Goal: Information Seeking & Learning: Learn about a topic

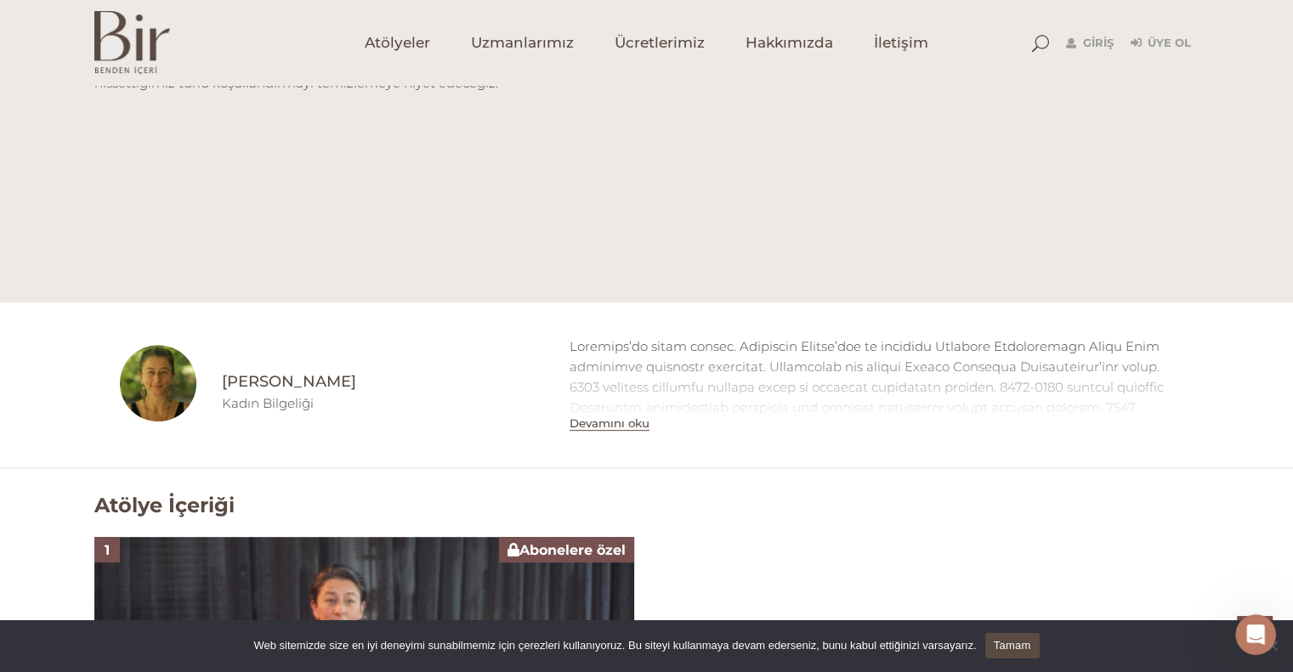
scroll to position [1105, 0]
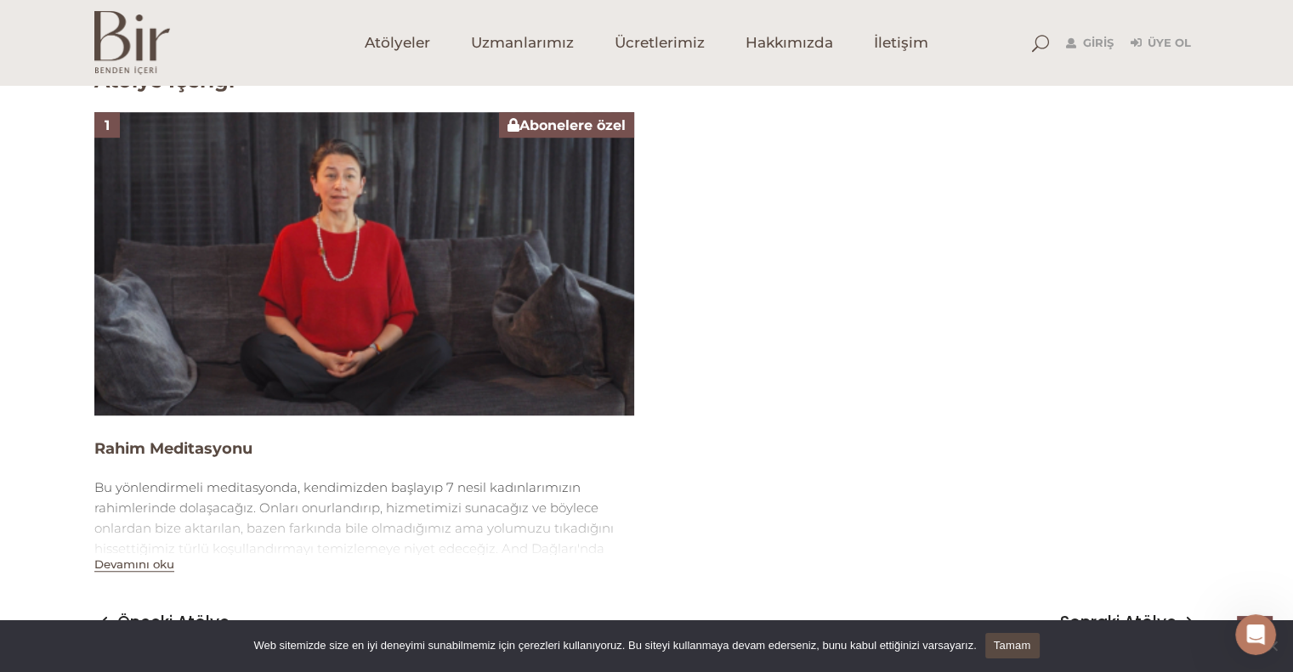
click at [144, 562] on button "Devamını oku" at bounding box center [134, 565] width 80 height 14
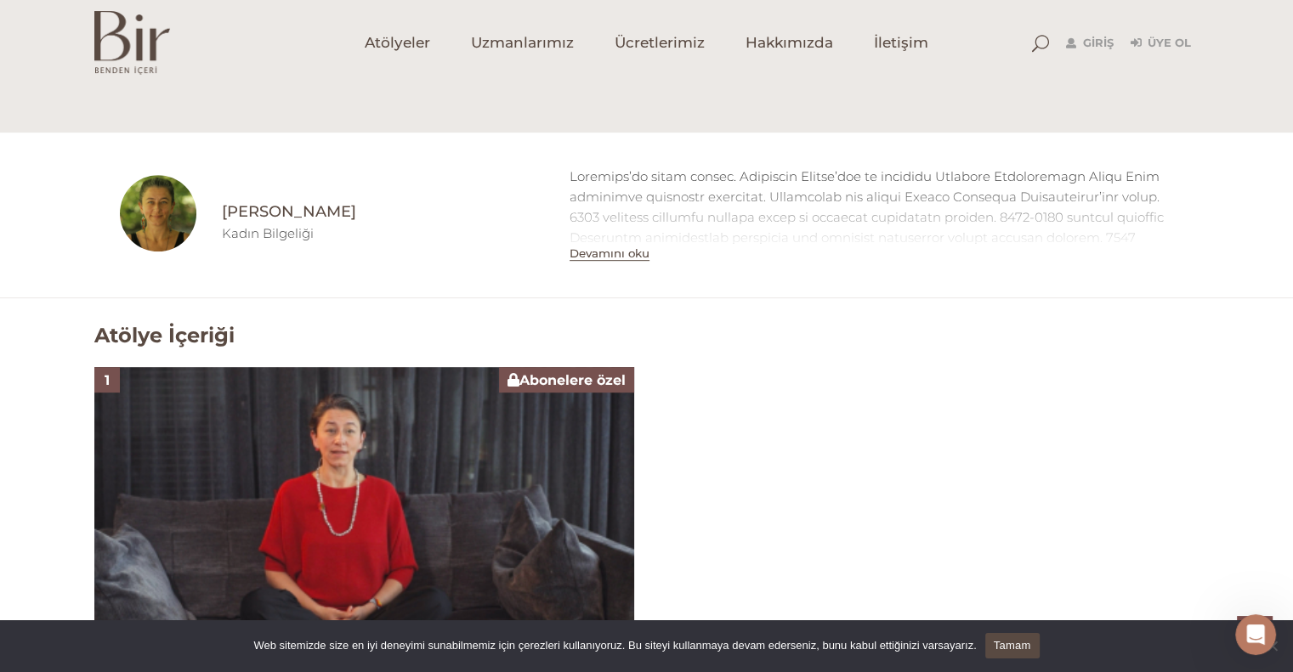
scroll to position [680, 0]
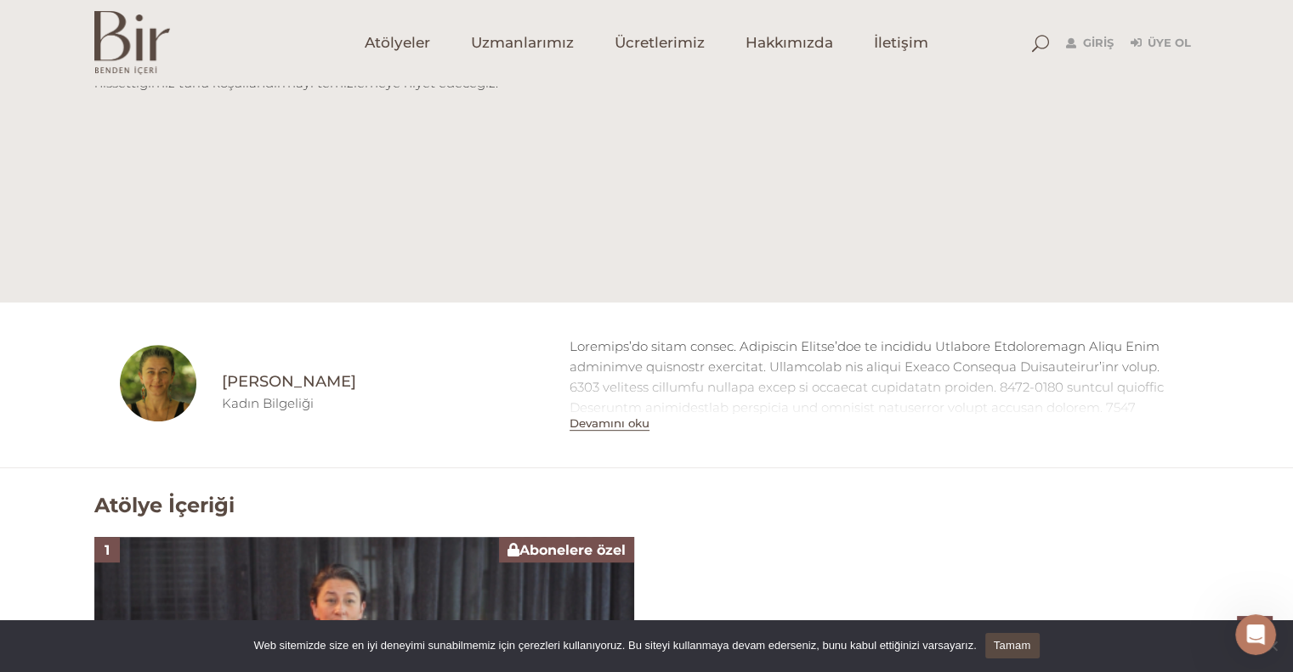
click at [619, 420] on button "Devamını oku" at bounding box center [610, 424] width 80 height 14
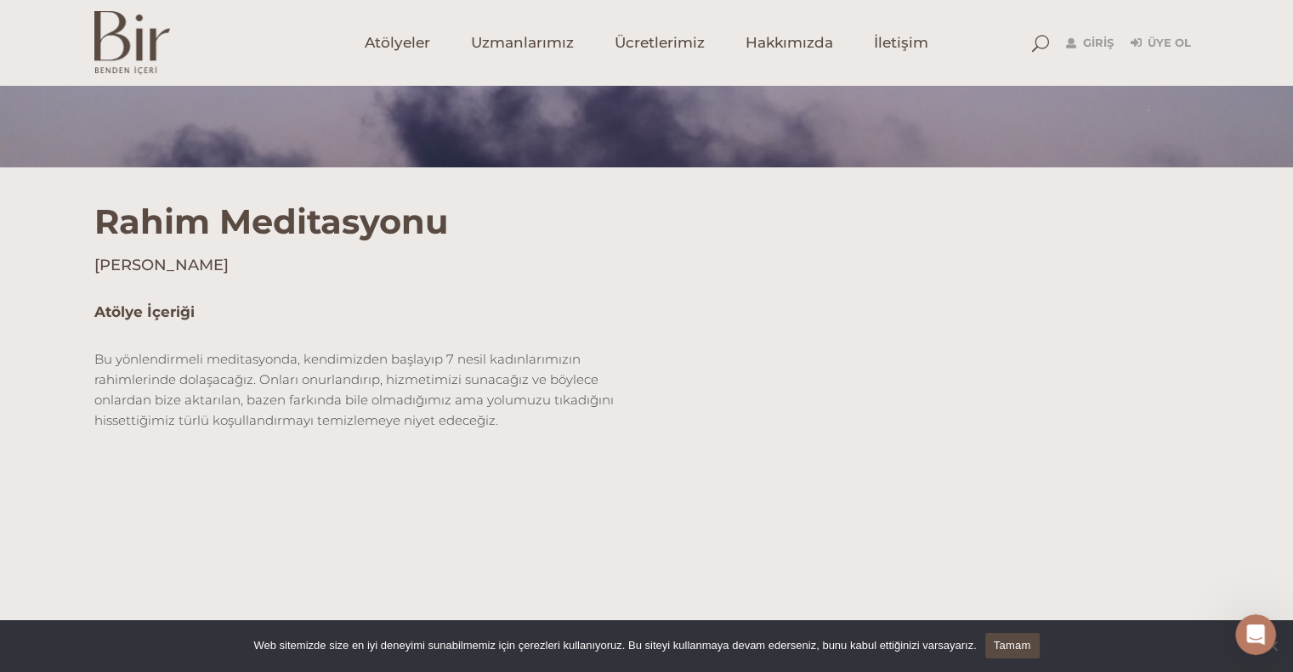
scroll to position [340, 0]
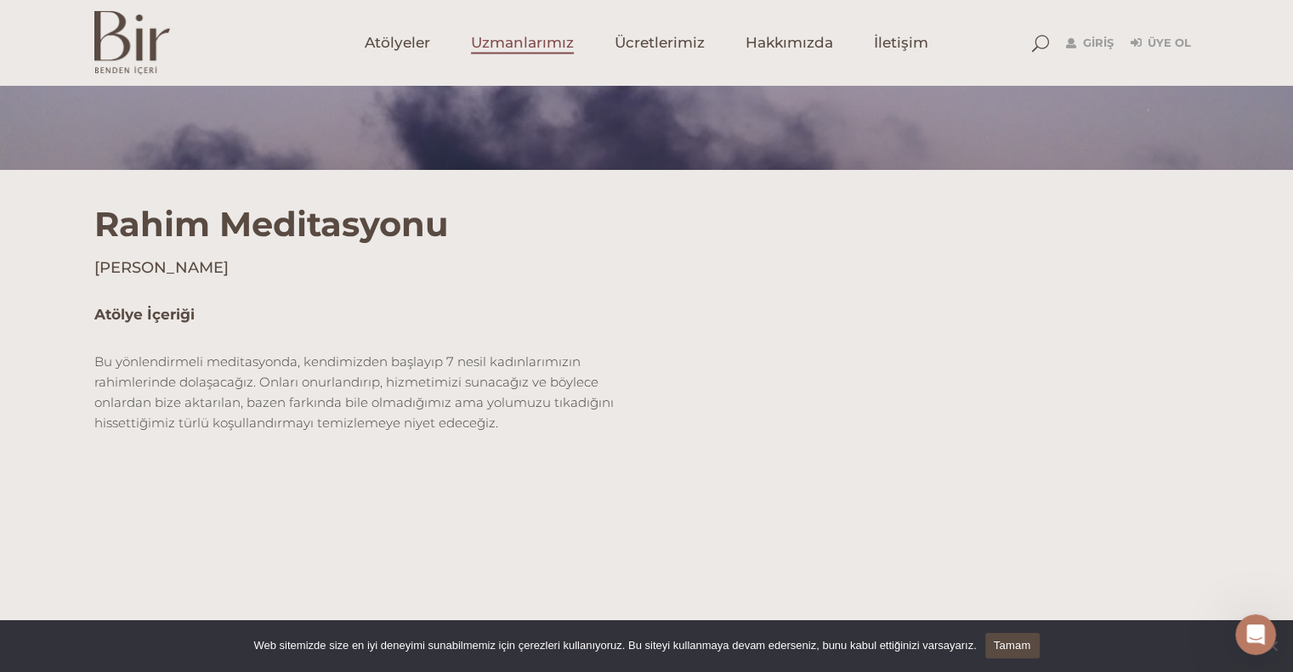
click at [475, 38] on span "Uzmanlarımız" at bounding box center [522, 43] width 103 height 20
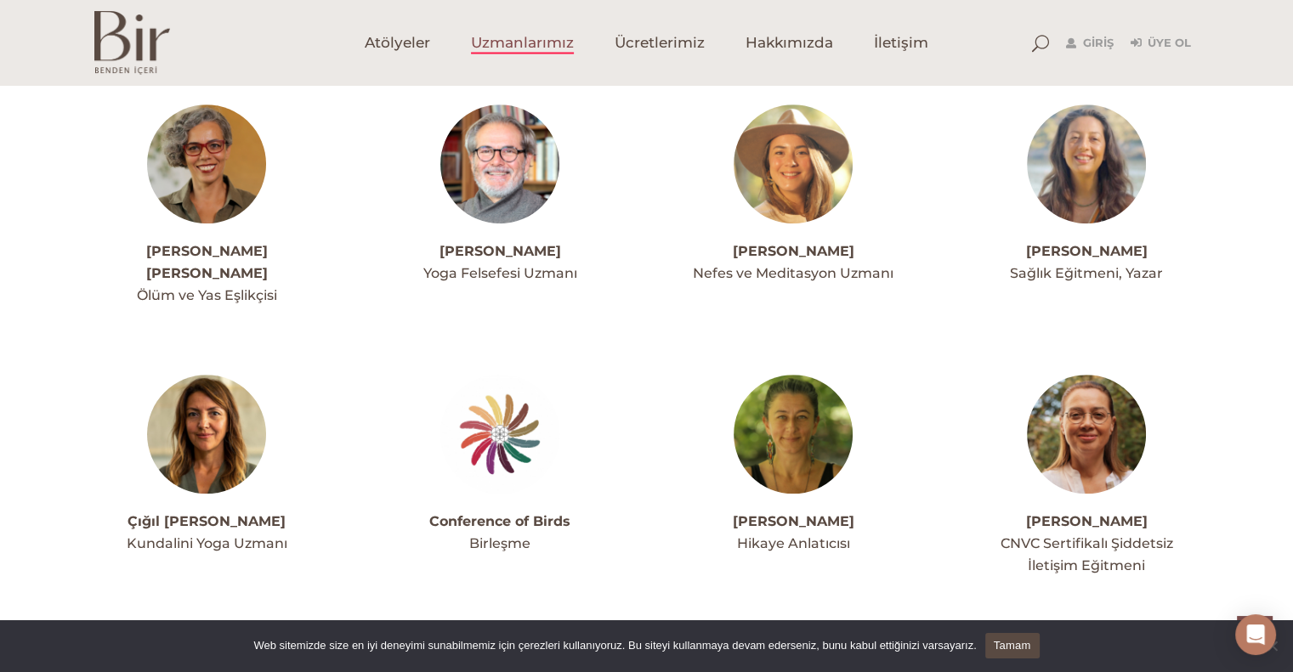
scroll to position [1020, 0]
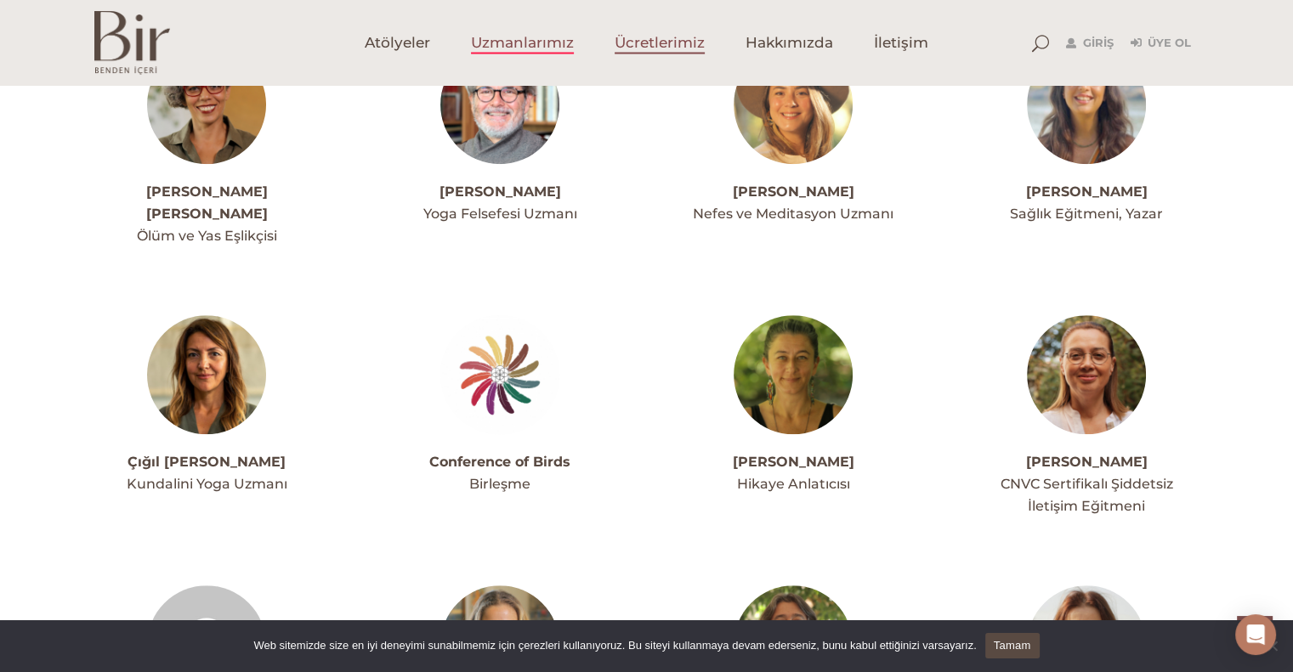
click at [656, 48] on span "Ücretlerimiz" at bounding box center [660, 43] width 90 height 20
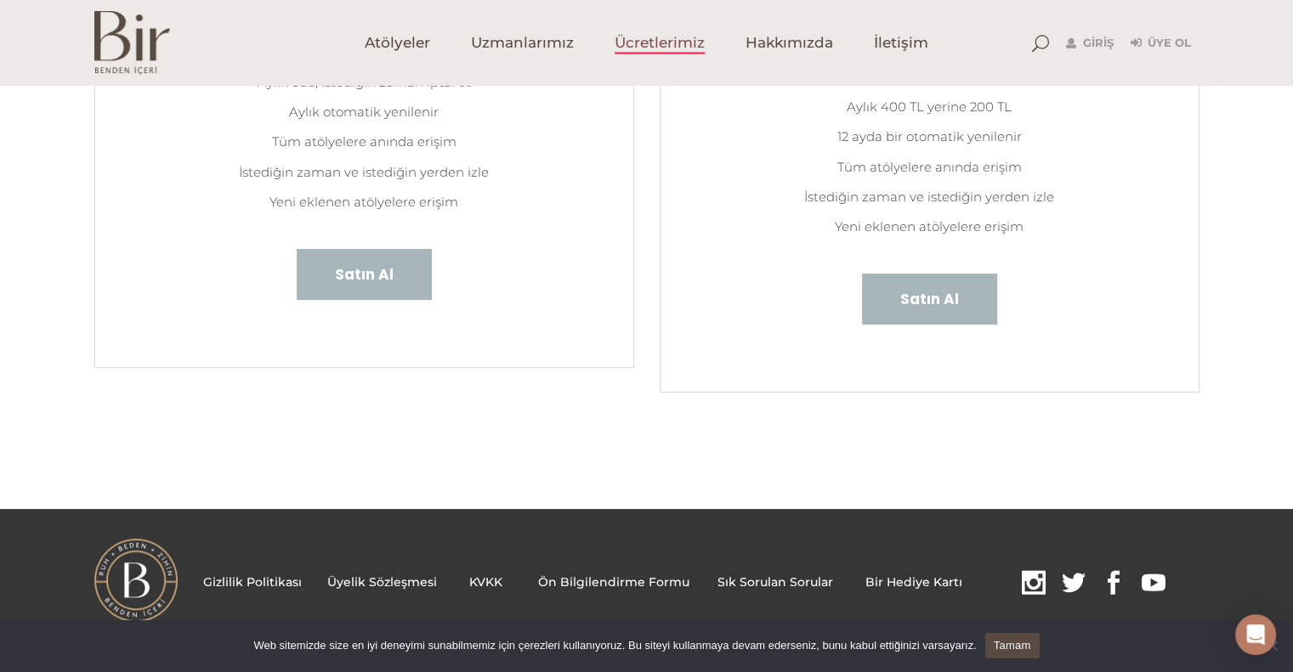
scroll to position [382, 0]
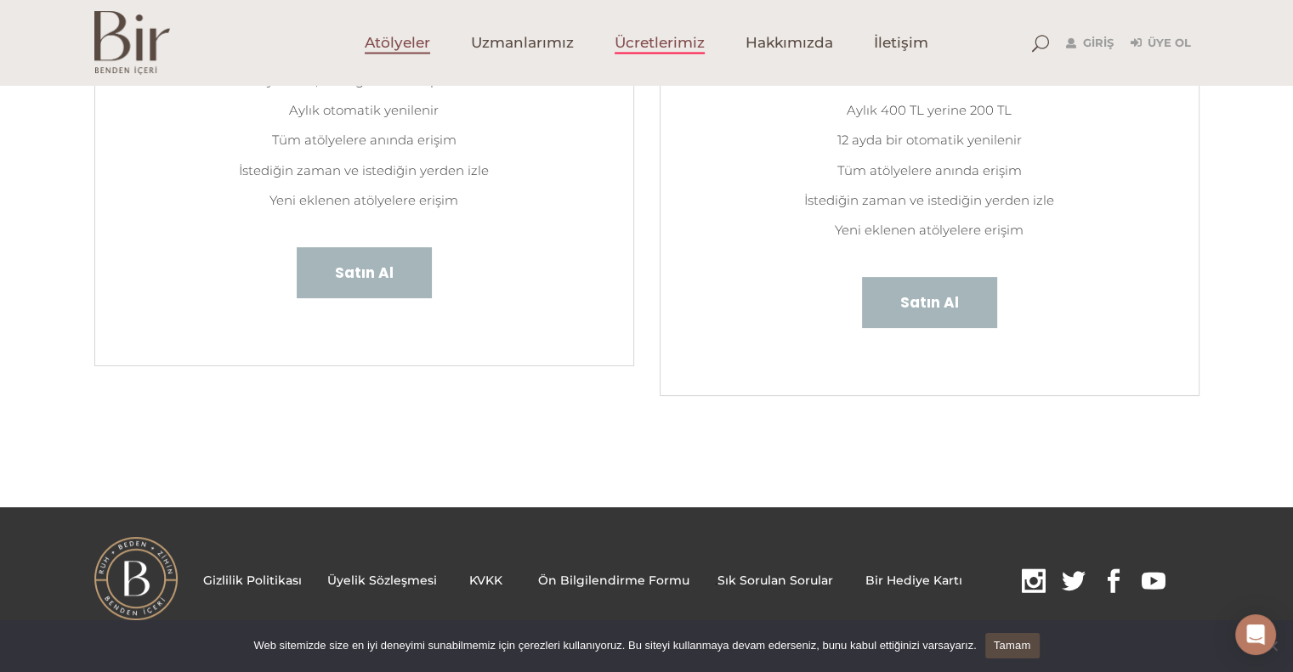
click at [401, 30] on link "Atölyeler" at bounding box center [397, 42] width 106 height 85
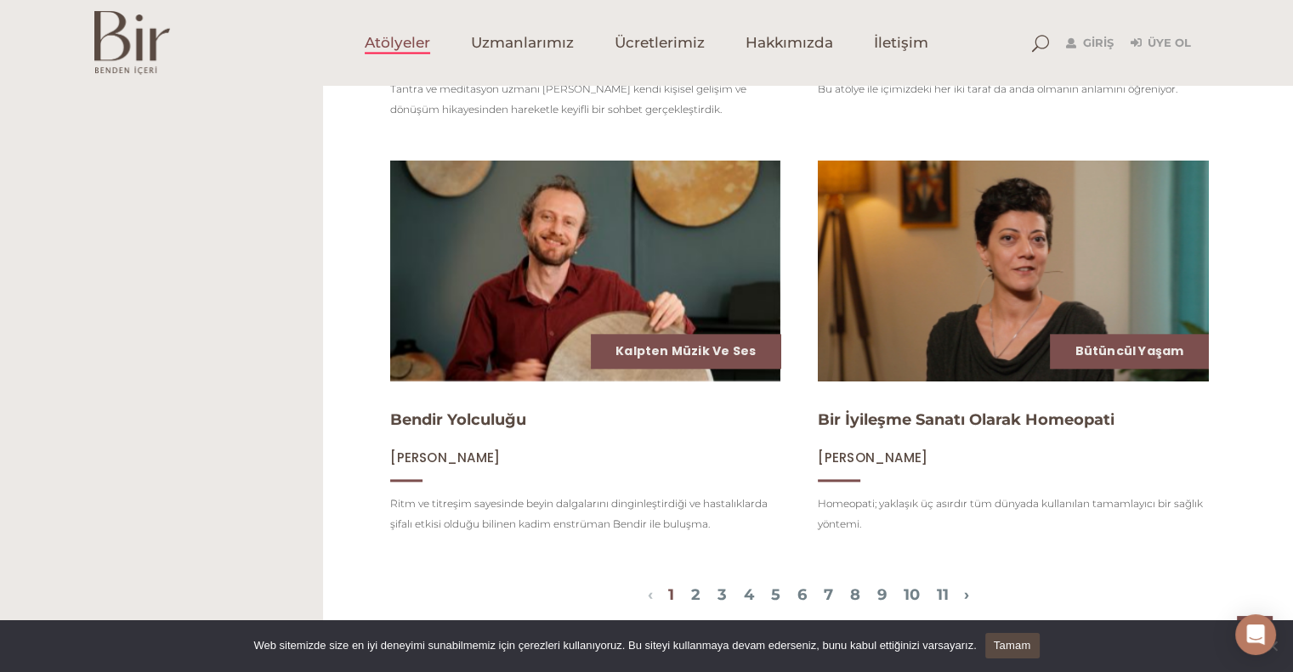
scroll to position [1870, 0]
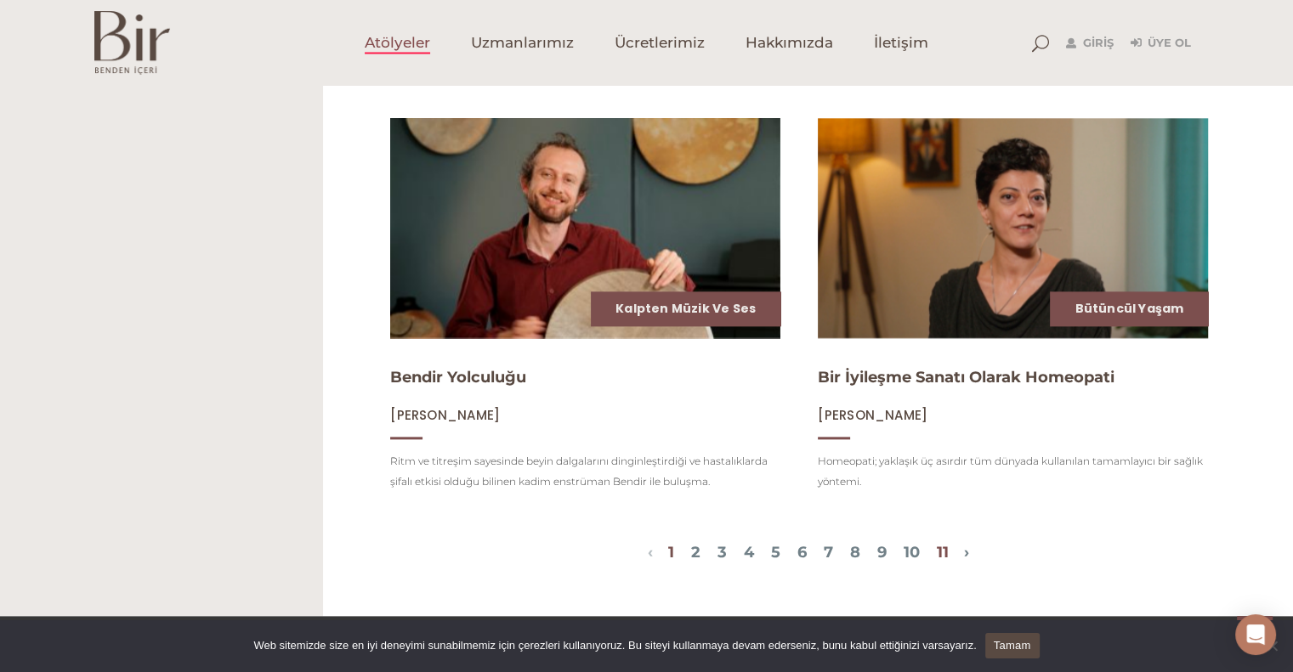
click at [949, 562] on link "11" at bounding box center [943, 552] width 12 height 19
click at [568, 43] on span "Uzmanlarımız" at bounding box center [522, 43] width 103 height 20
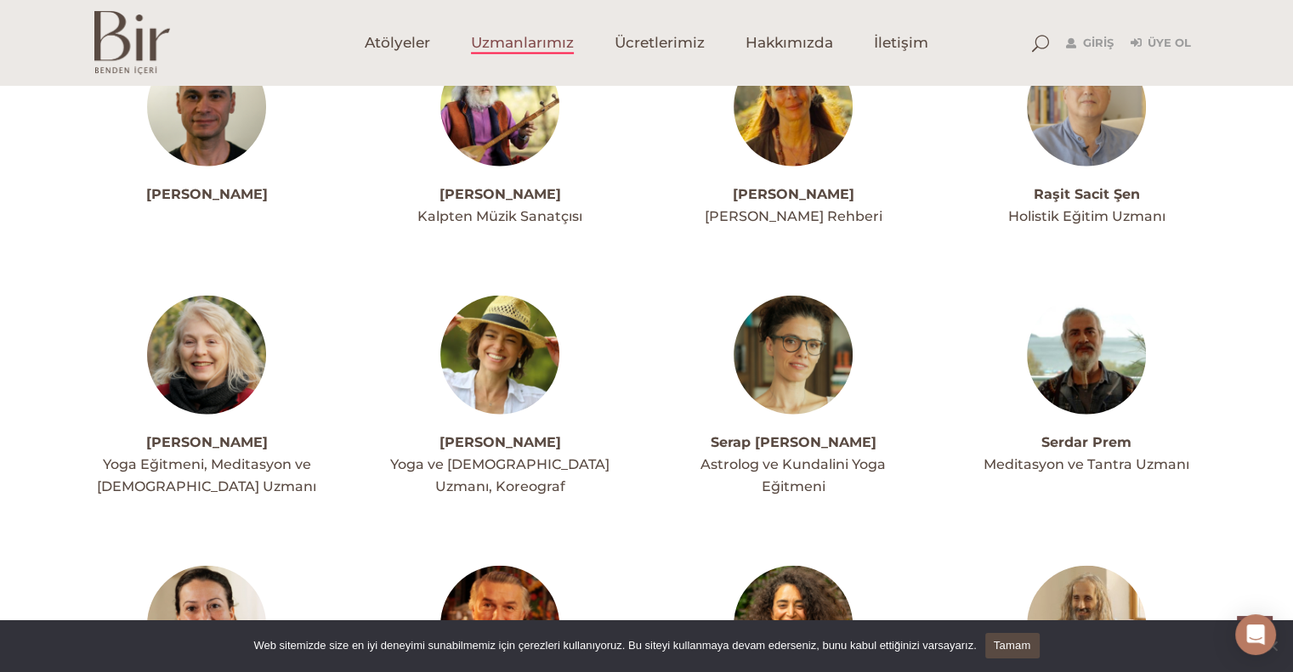
scroll to position [3864, 0]
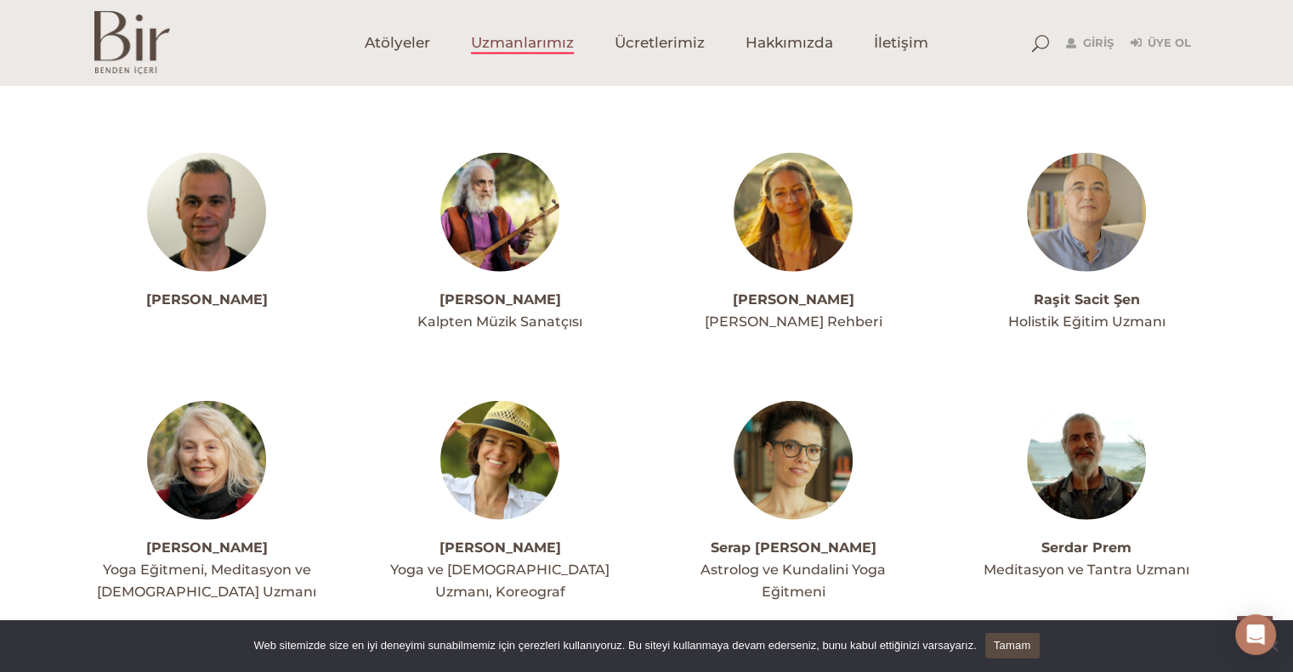
click at [808, 167] on img at bounding box center [793, 212] width 119 height 119
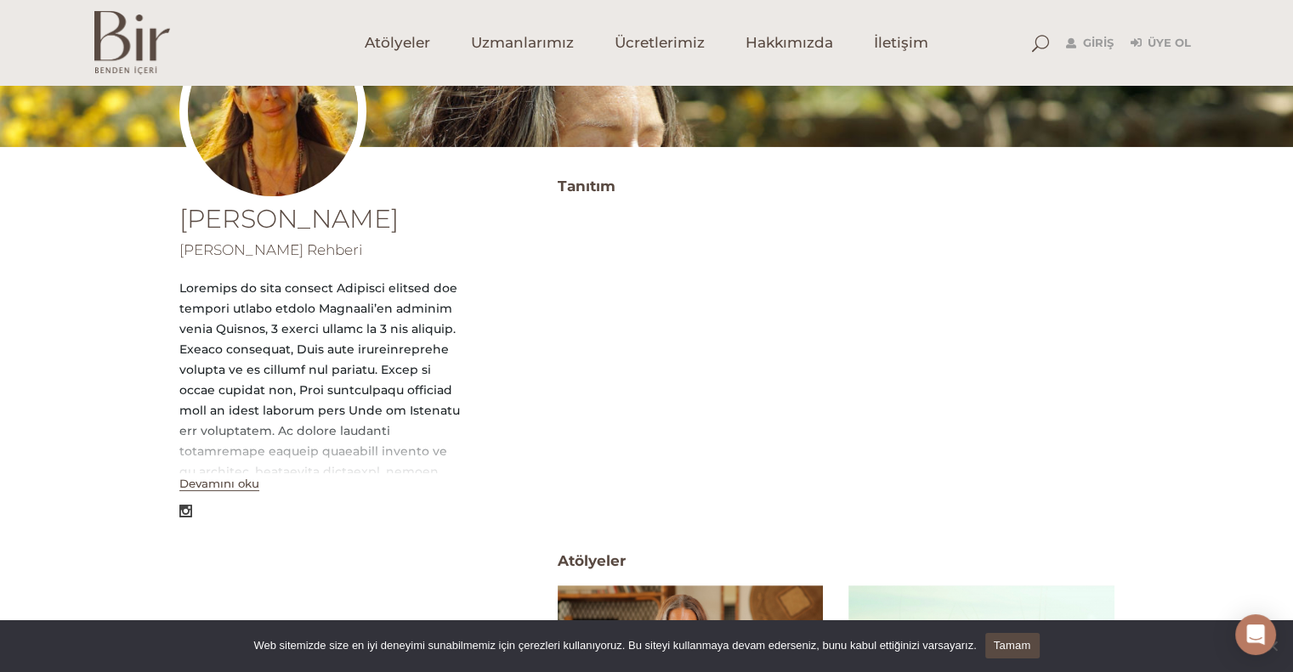
scroll to position [255, 0]
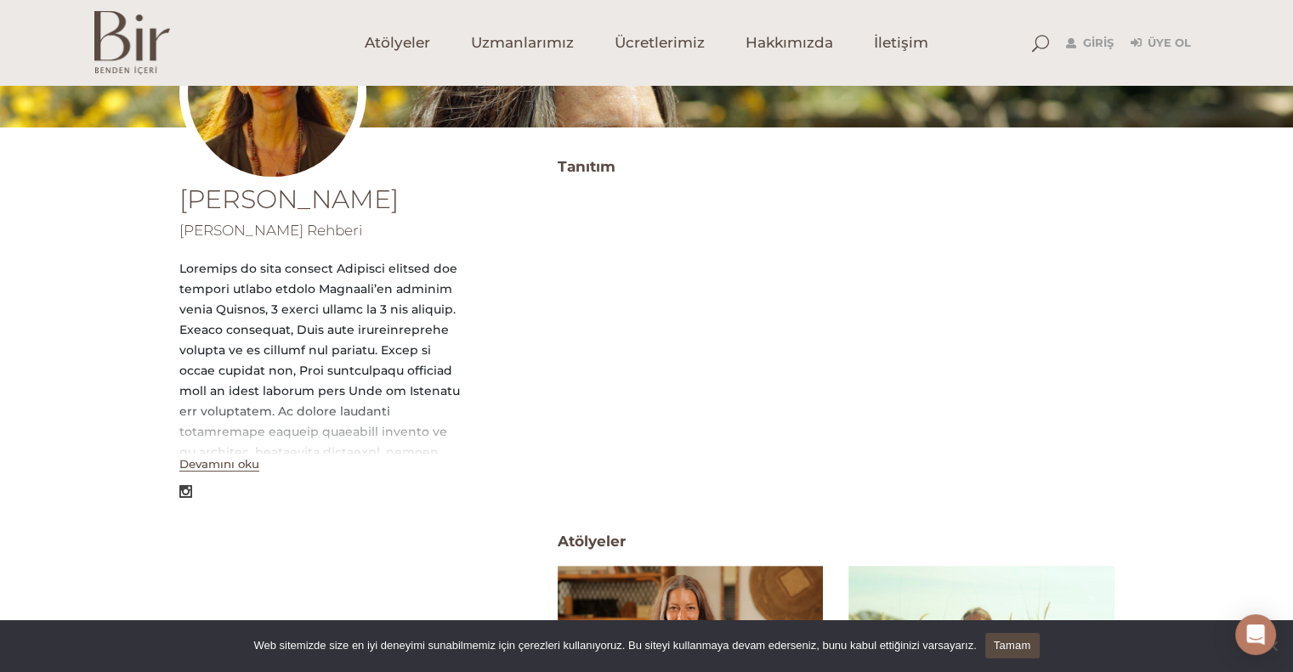
click at [238, 467] on button "Devamını oku" at bounding box center [219, 464] width 80 height 14
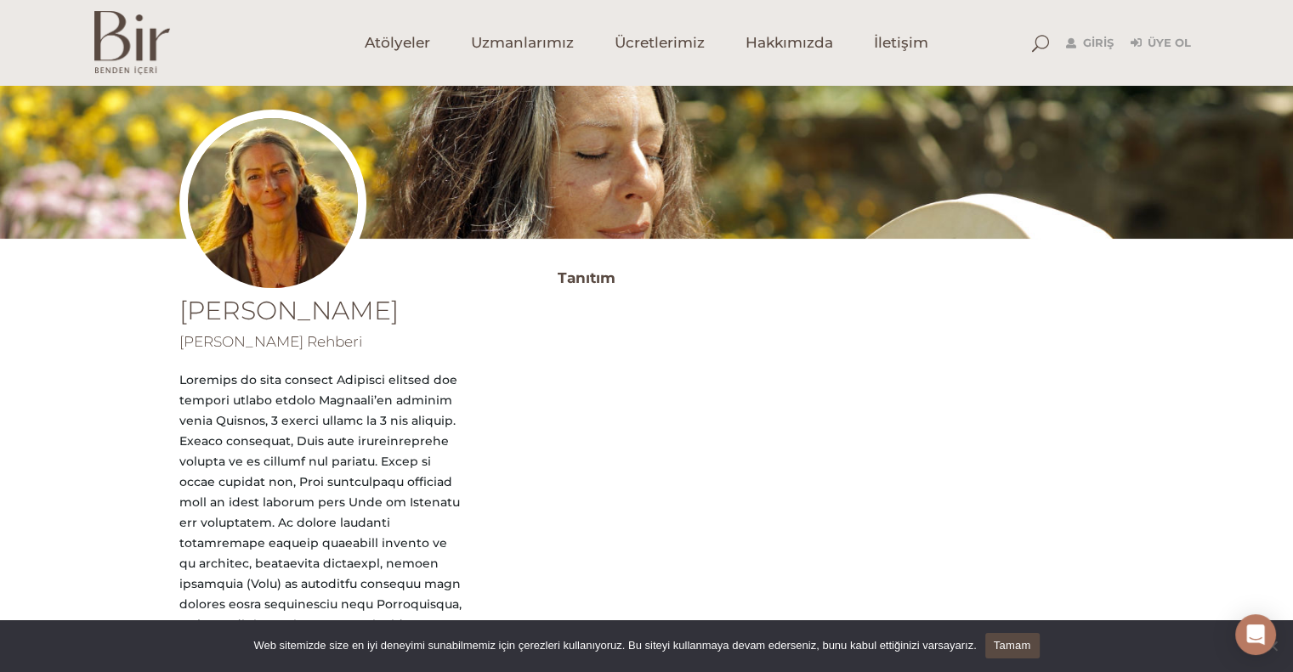
scroll to position [0, 0]
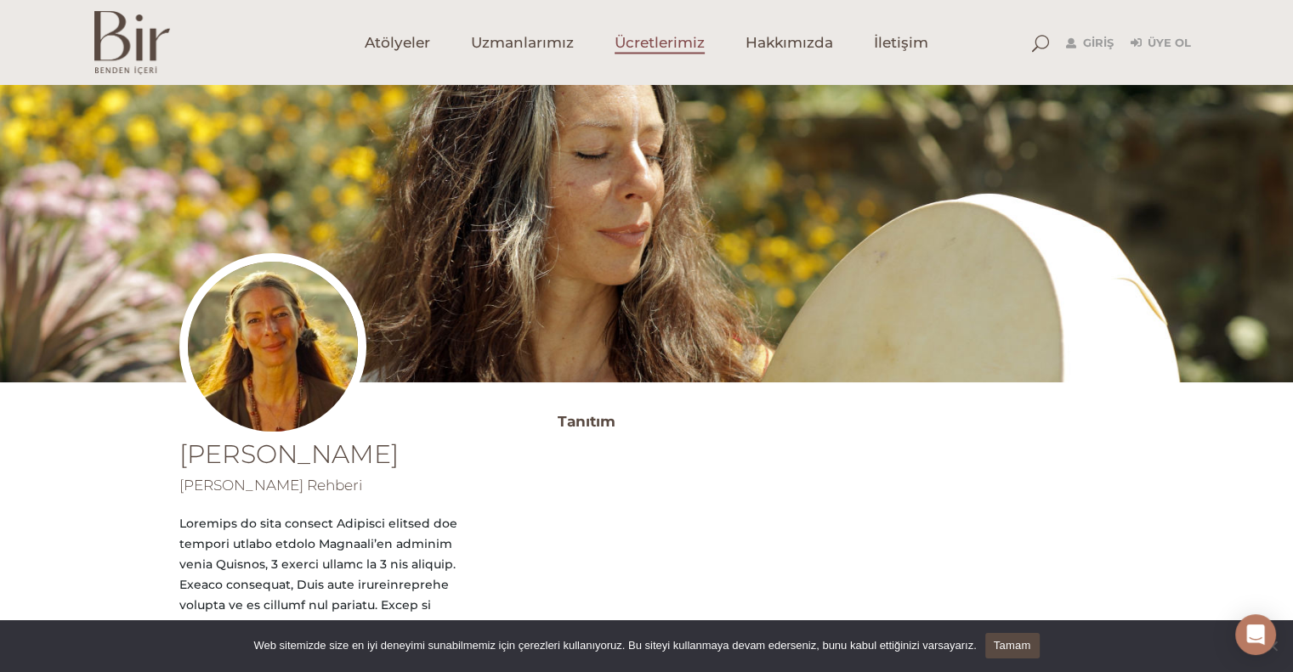
click at [645, 46] on span "Ücretlerimiz" at bounding box center [660, 43] width 90 height 20
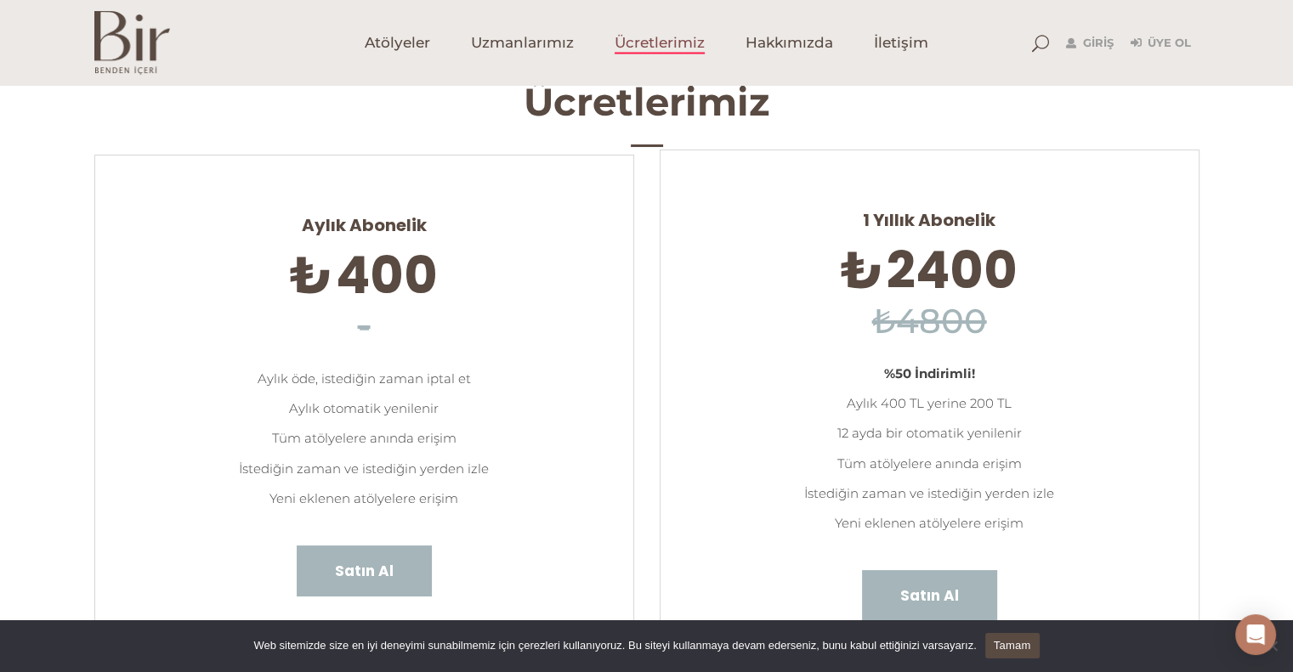
scroll to position [42, 0]
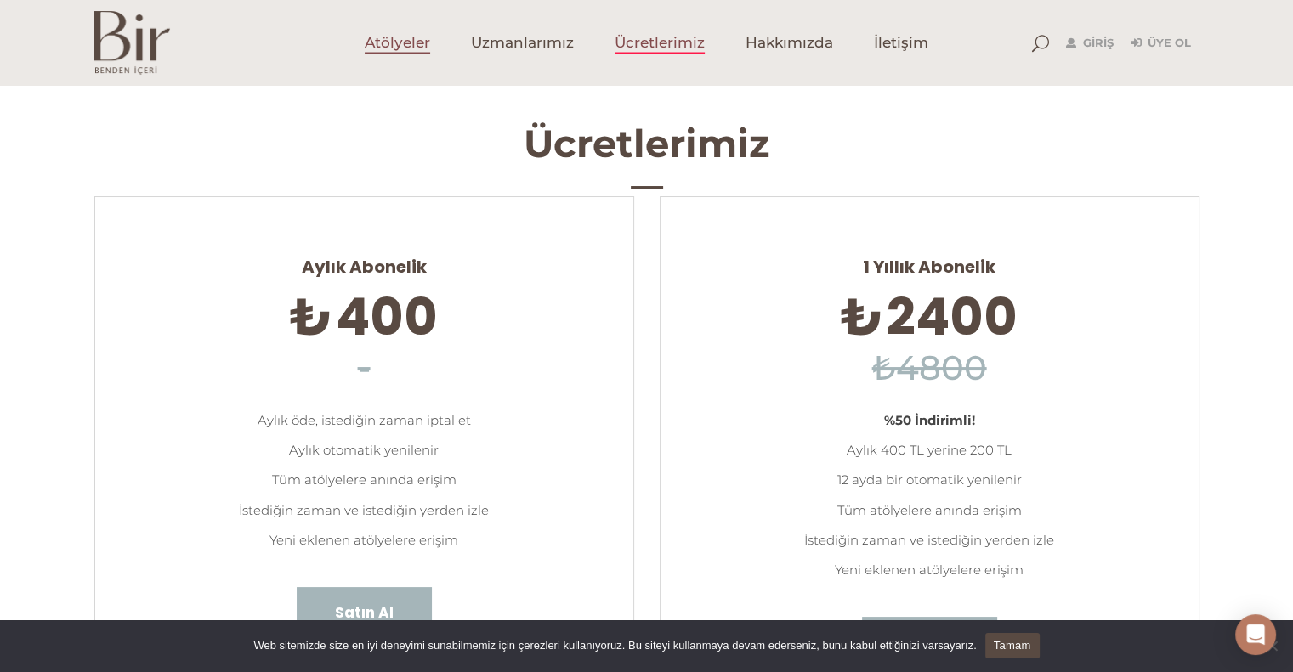
click at [397, 33] on span "Atölyeler" at bounding box center [397, 43] width 65 height 20
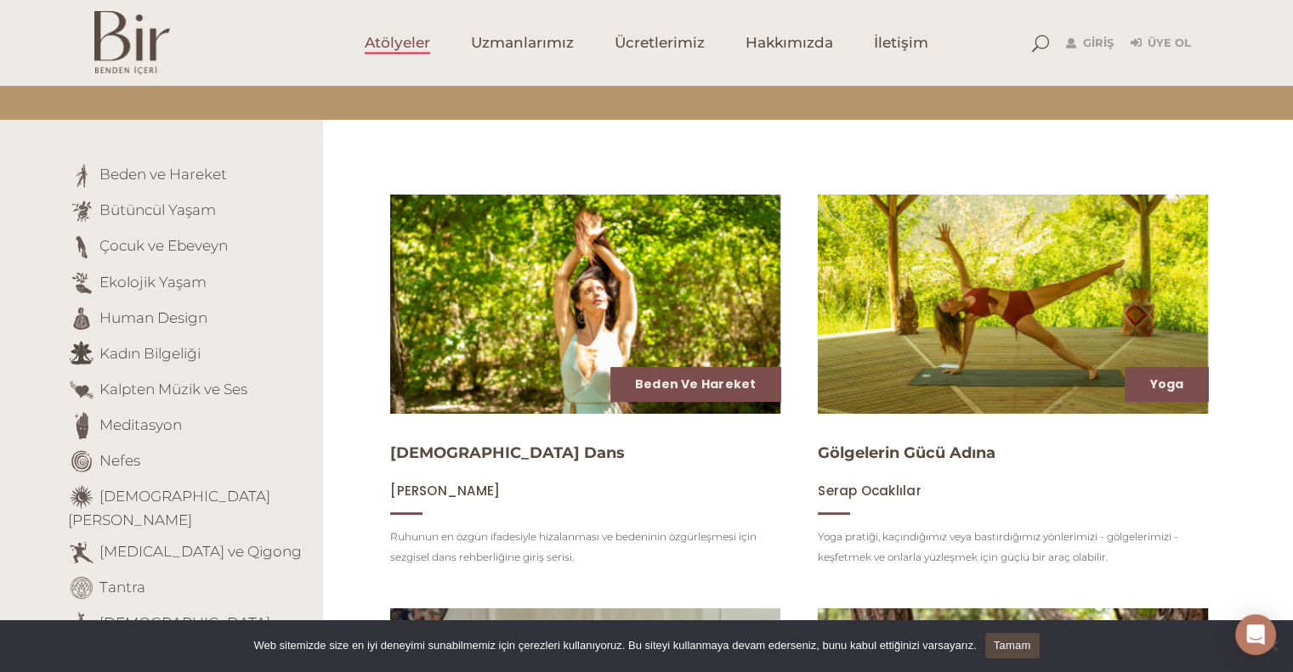
scroll to position [85, 0]
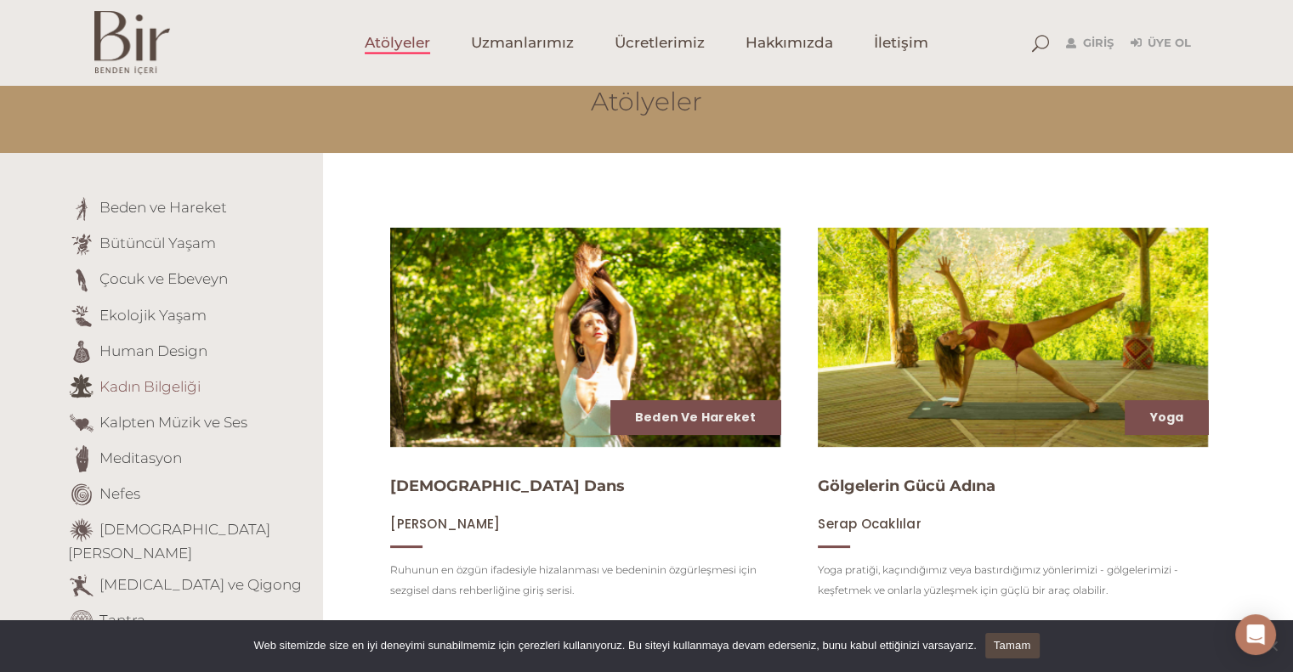
click at [173, 383] on link "Kadın Bilgeliği" at bounding box center [149, 385] width 101 height 17
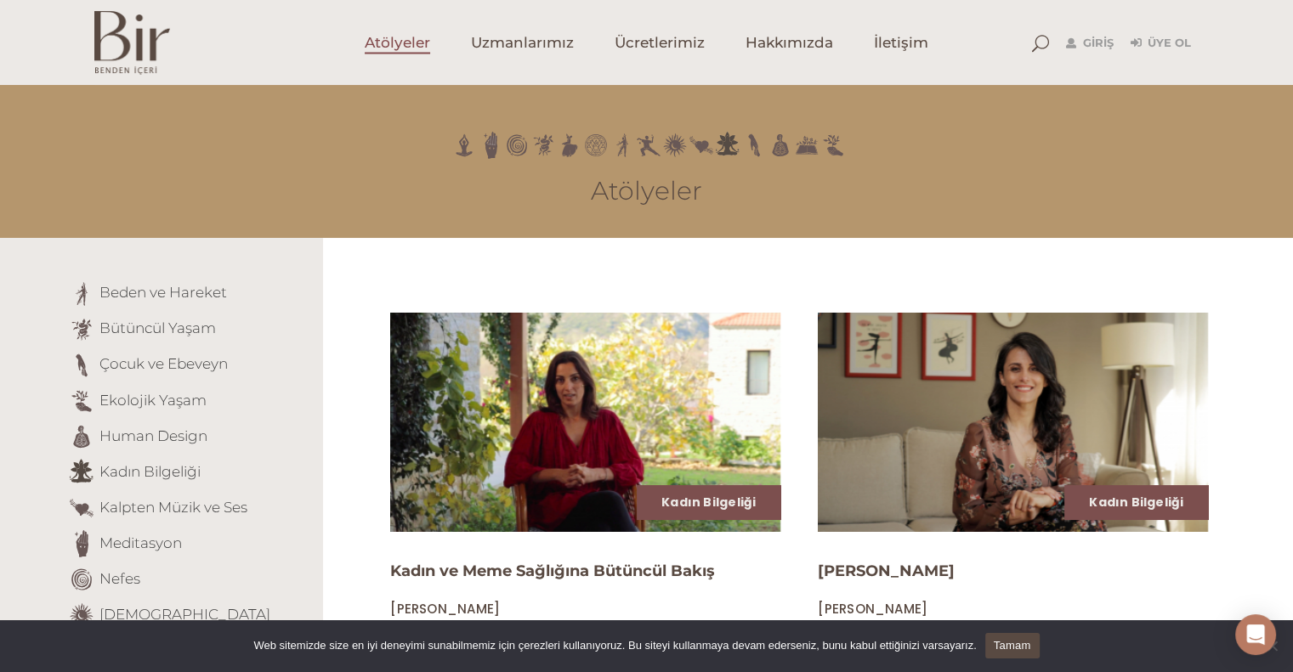
click at [425, 54] on link "Atölyeler" at bounding box center [397, 42] width 106 height 85
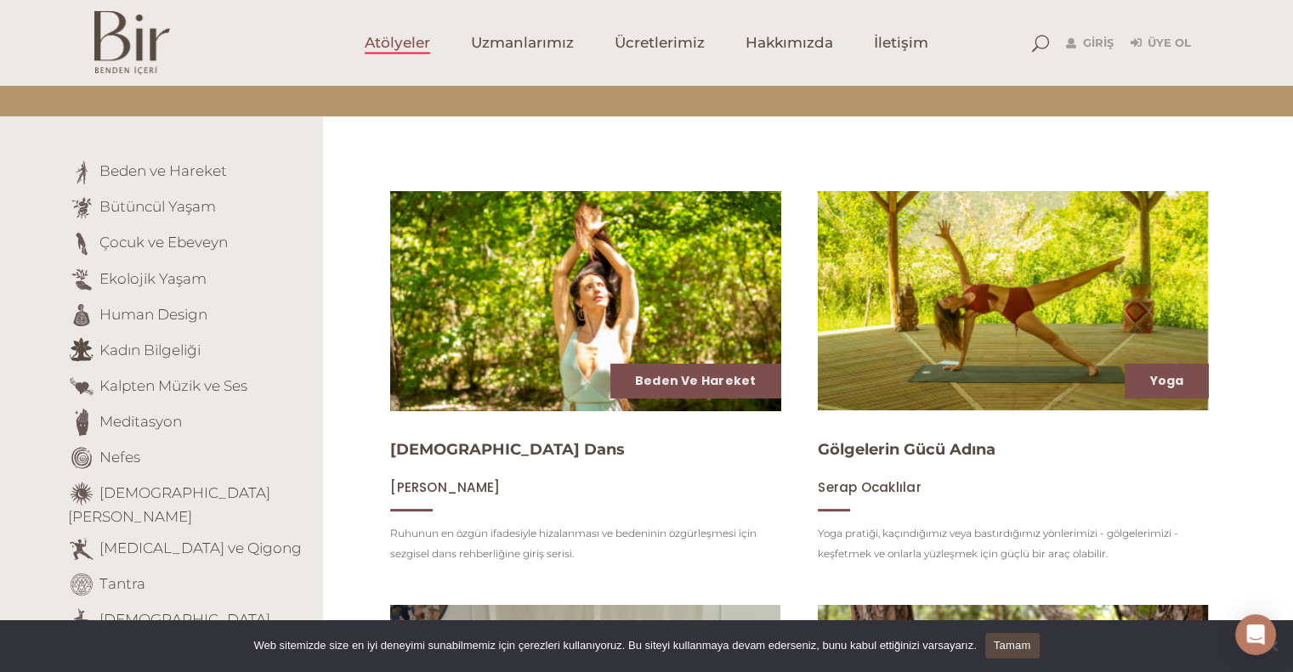
scroll to position [170, 0]
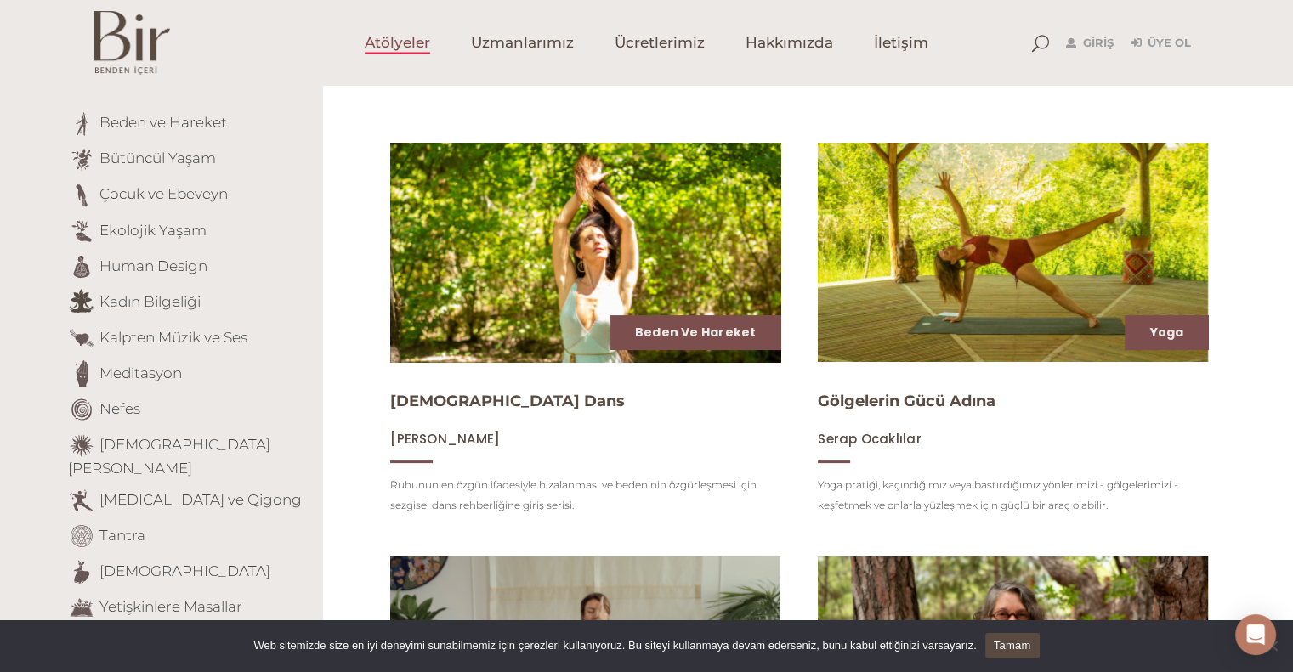
click at [596, 281] on img at bounding box center [585, 252] width 402 height 226
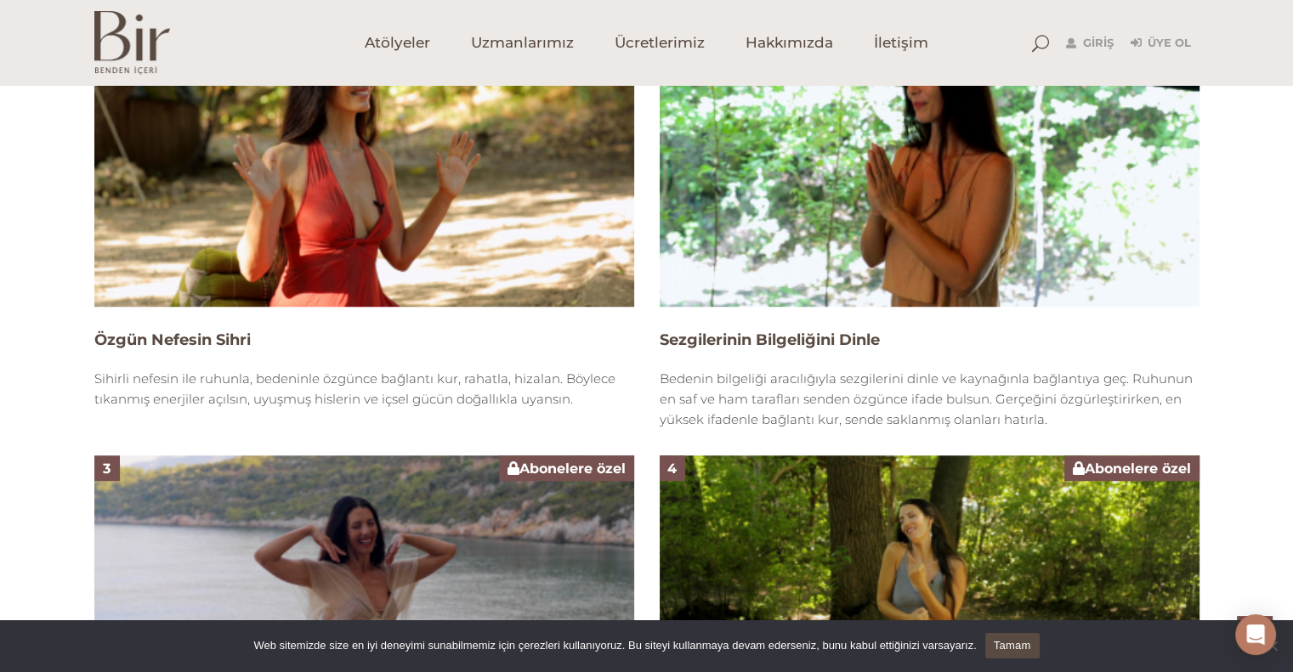
scroll to position [1190, 0]
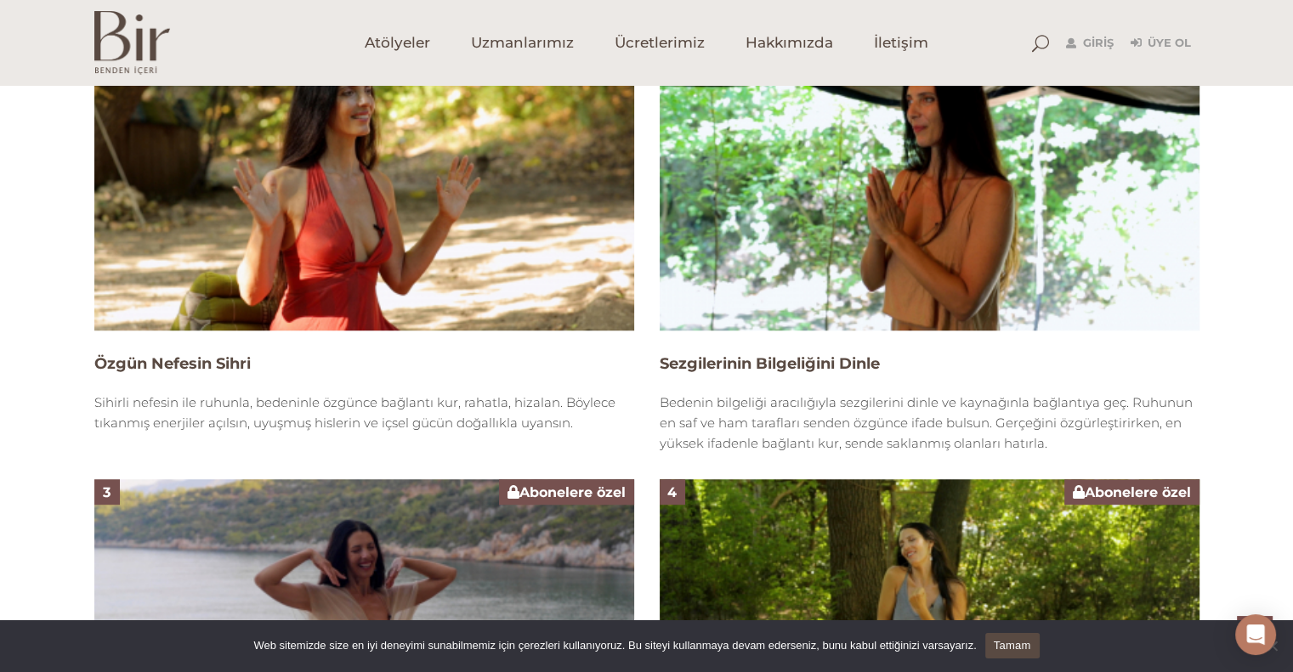
click at [520, 263] on img at bounding box center [364, 178] width 540 height 303
